Goal: Transaction & Acquisition: Book appointment/travel/reservation

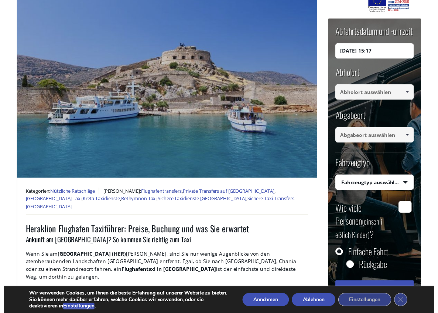
scroll to position [74, 0]
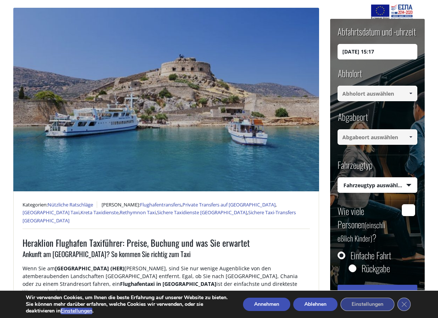
click at [372, 50] on input "07/09/2025 15:17" at bounding box center [378, 52] width 80 height 16
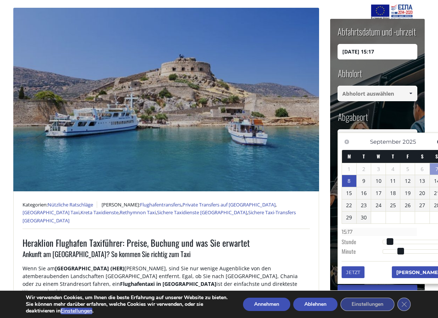
click at [350, 180] on link "8" at bounding box center [349, 181] width 14 height 12
click at [377, 51] on input "08/09/2025 00:00" at bounding box center [378, 52] width 80 height 16
click at [381, 50] on input "08/09/2025 19:00" at bounding box center [378, 52] width 80 height 16
type input "08/09/2025 19:50"
click at [411, 93] on span at bounding box center [411, 94] width 6 height 6
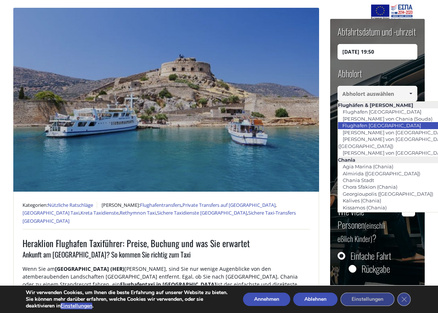
click at [357, 125] on link "Flughafen Heraklion" at bounding box center [382, 125] width 88 height 10
type input "[GEOGRAPHIC_DATA]"
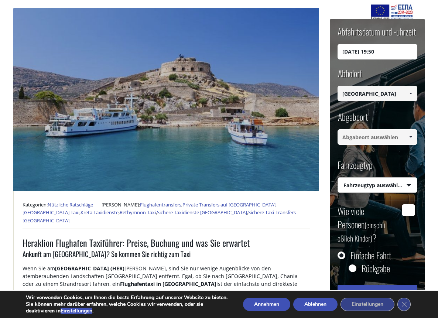
click at [410, 184] on select "Fahrzeugtyp auswählen Taxi (4 Passagiere) Mercedes E-Klasse Mini Van (7 Passagi…" at bounding box center [377, 186] width 79 height 16
select select "540"
click at [338, 178] on select "Fahrzeugtyp auswählen Taxi (4 Passagiere) Mercedes E-Klasse Mini Van (7 Passagi…" at bounding box center [377, 186] width 79 height 16
click at [412, 207] on input "Wie viele Personen (einschließlich Kinder) ?" at bounding box center [408, 210] width 13 height 12
type input "2"
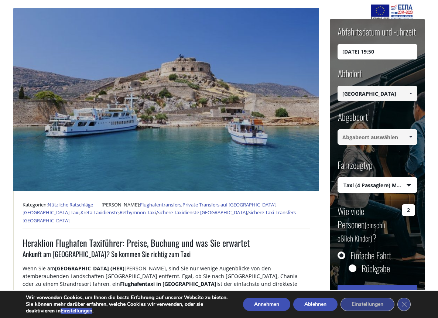
click at [411, 137] on span at bounding box center [411, 137] width 6 height 6
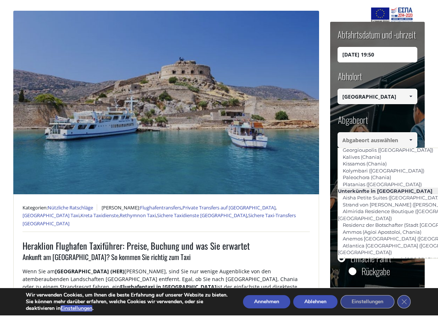
scroll to position [0, 0]
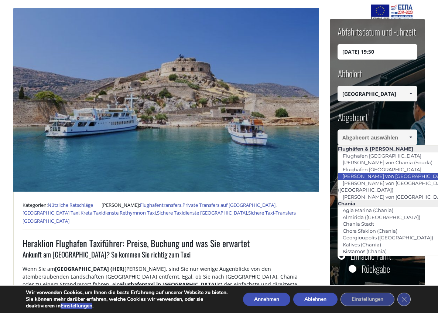
click at [360, 175] on link "Hafen von Heraklion" at bounding box center [395, 176] width 115 height 10
type input "Heraklion port"
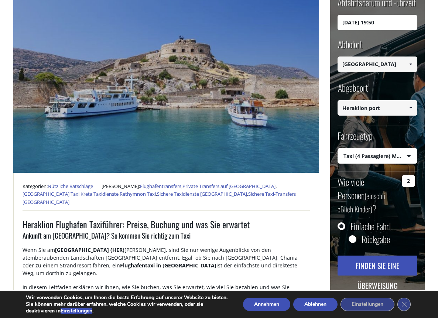
scroll to position [111, 0]
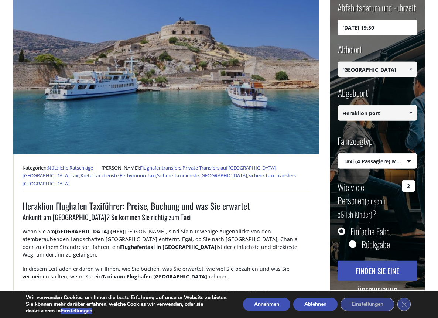
click at [380, 261] on button "Finden Sie eine Überweisung" at bounding box center [378, 271] width 80 height 20
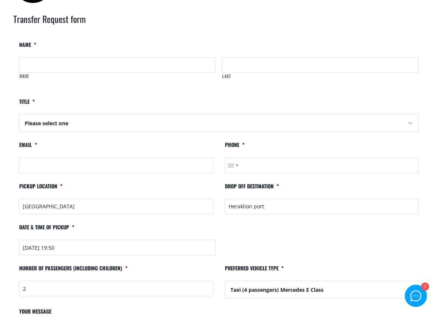
scroll to position [37, 0]
